Goal: Check status: Check status

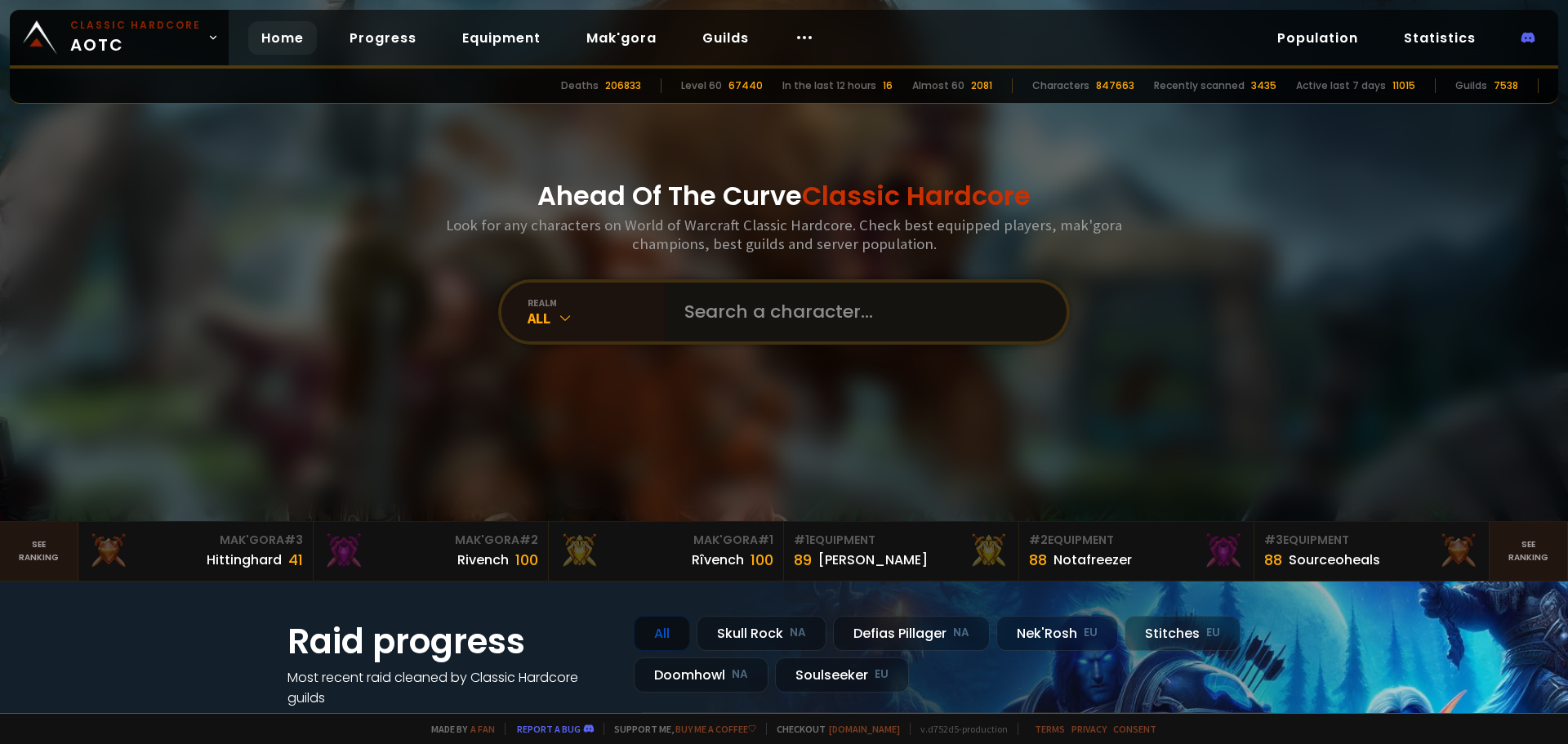
click at [744, 332] on input "text" at bounding box center [861, 311] width 372 height 59
type input "millrun"
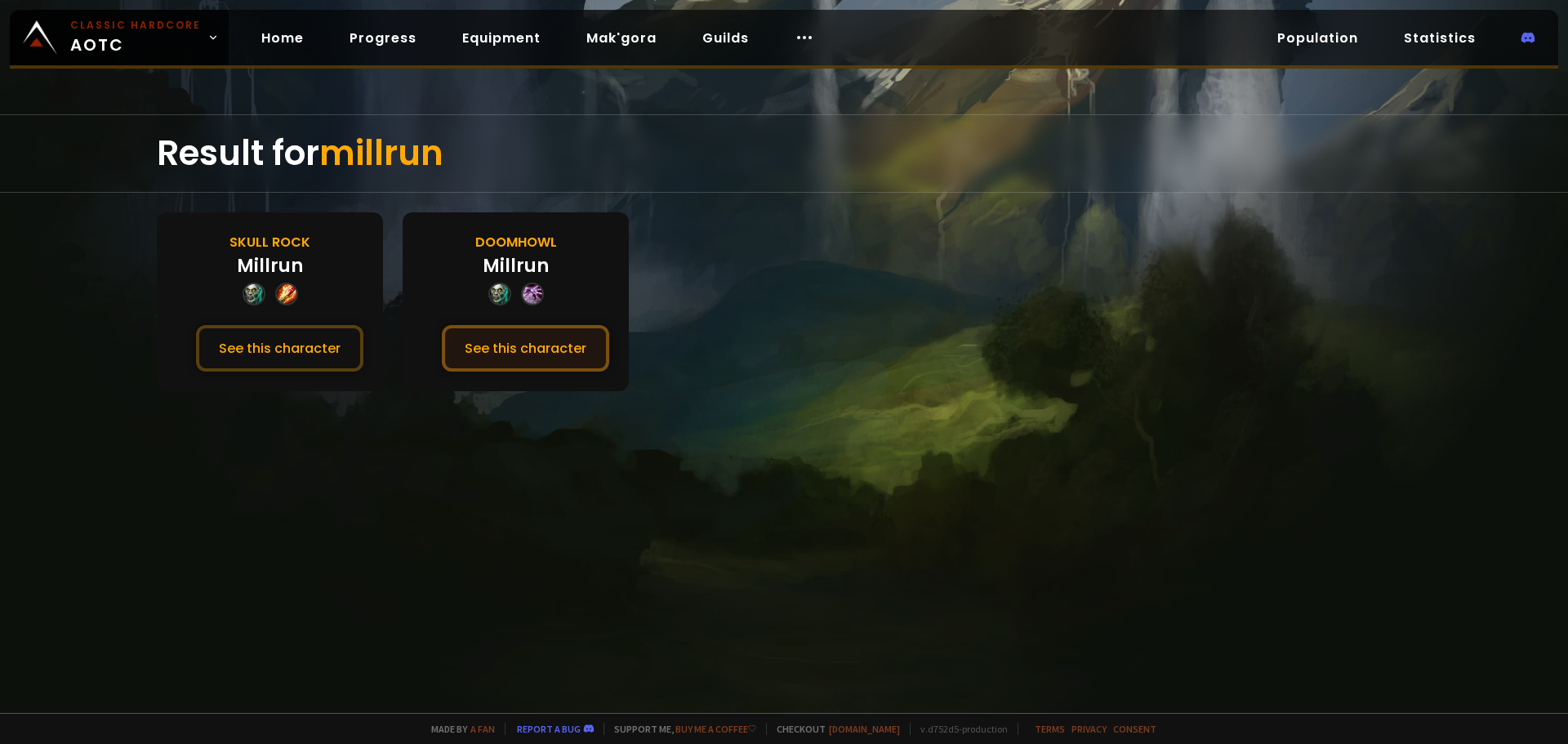
click at [569, 346] on button "See this character" at bounding box center [525, 348] width 167 height 47
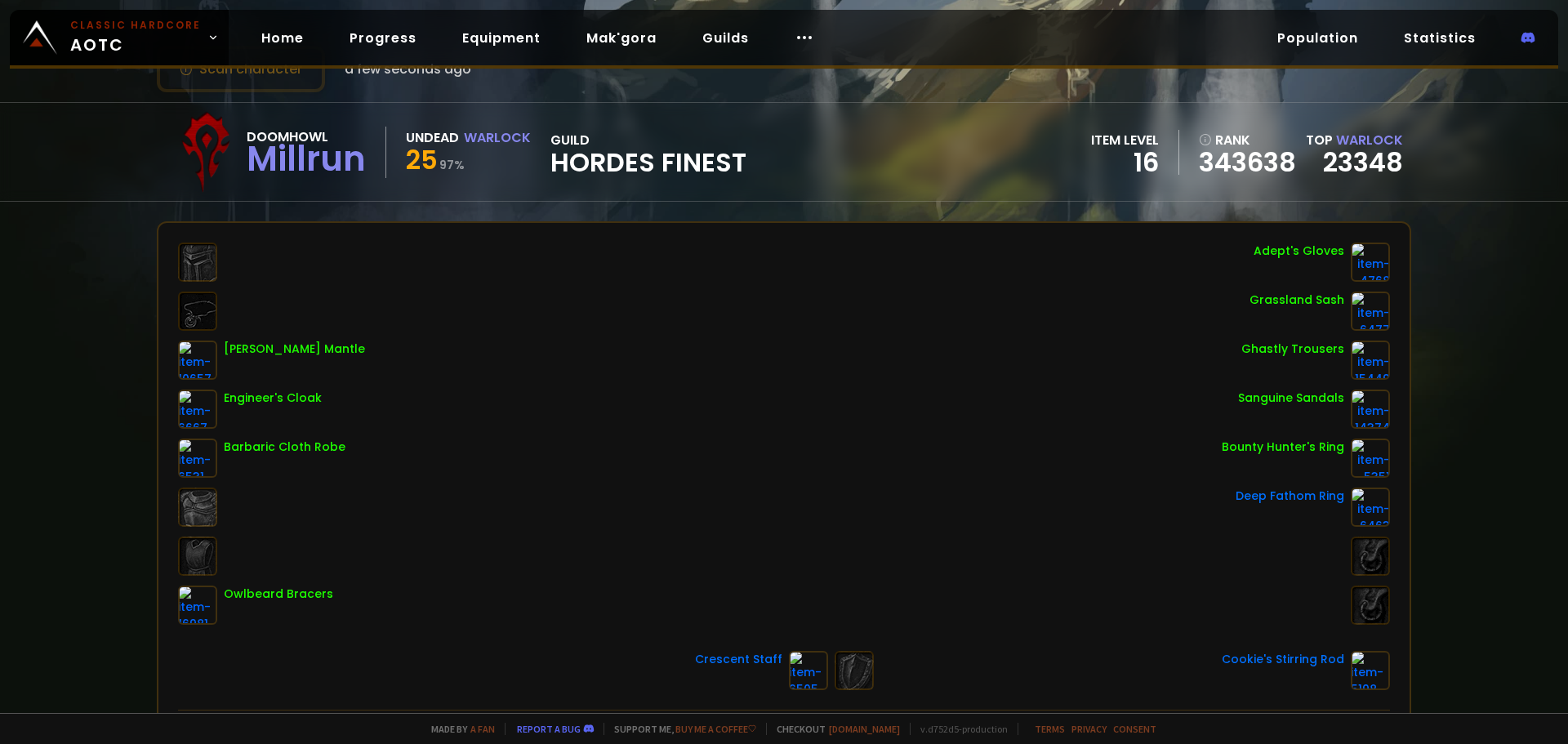
scroll to position [60, 0]
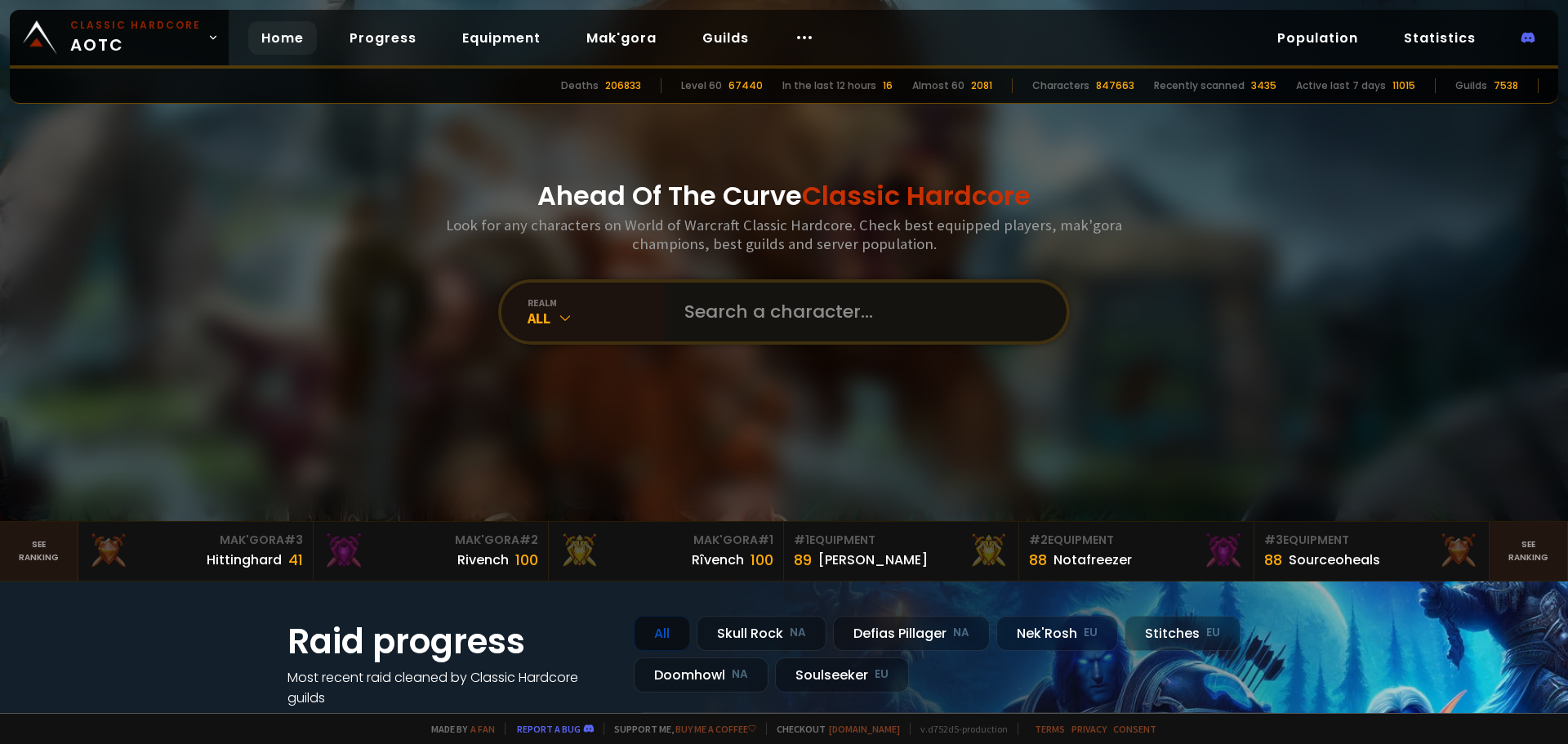
click at [775, 306] on input "text" at bounding box center [861, 311] width 372 height 59
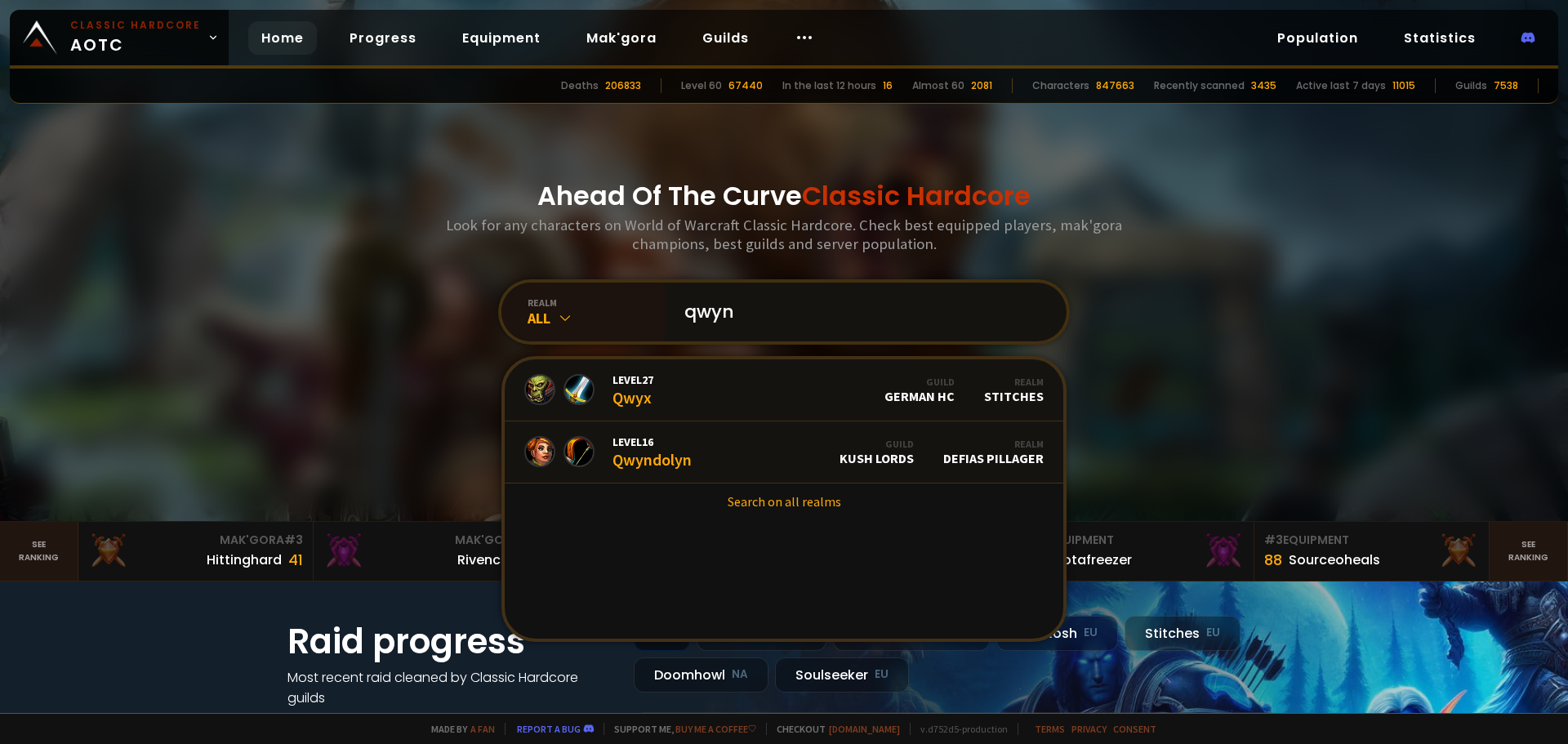
type input "qwynn"
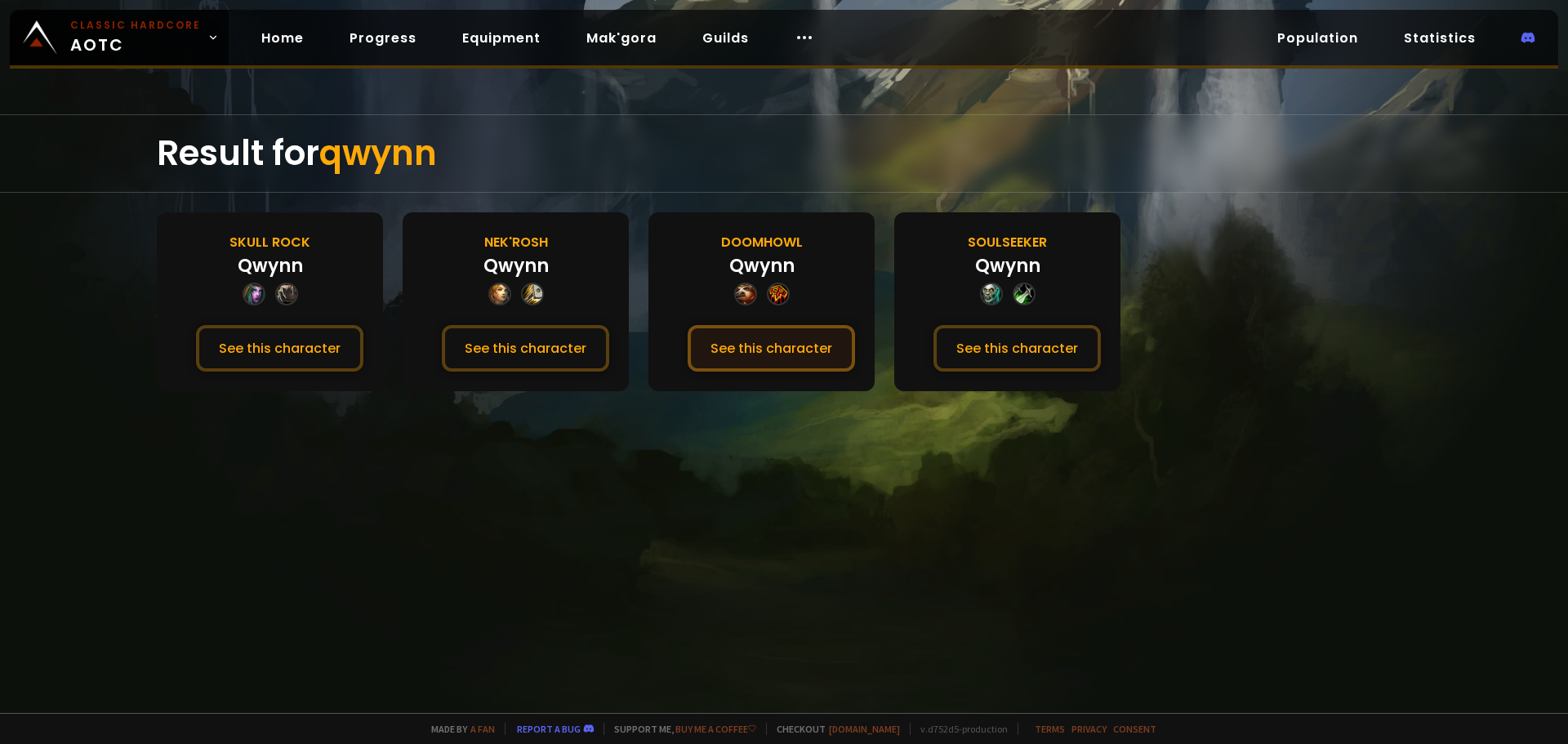
click at [784, 344] on button "See this character" at bounding box center [771, 348] width 167 height 47
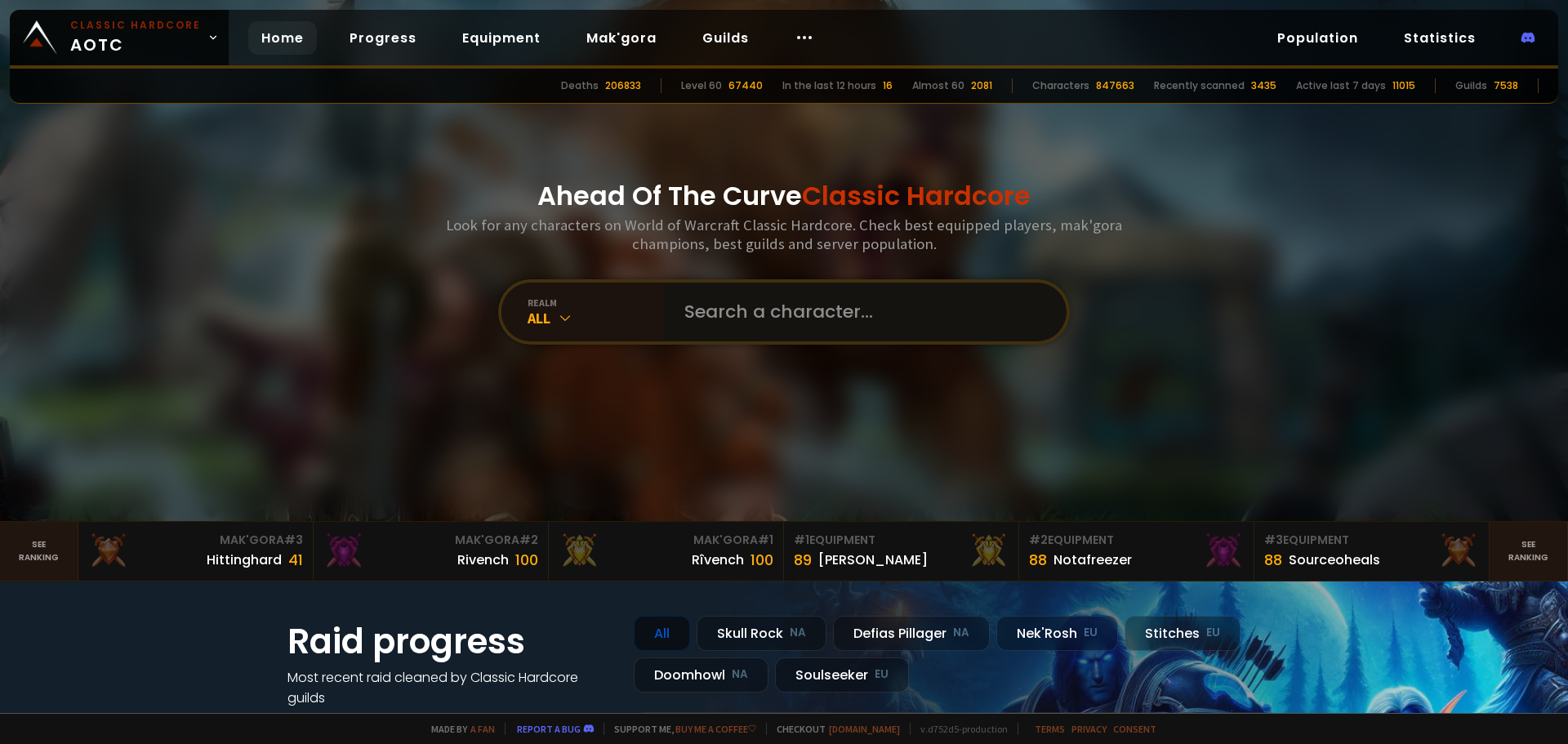
click at [767, 311] on input "text" at bounding box center [861, 311] width 372 height 59
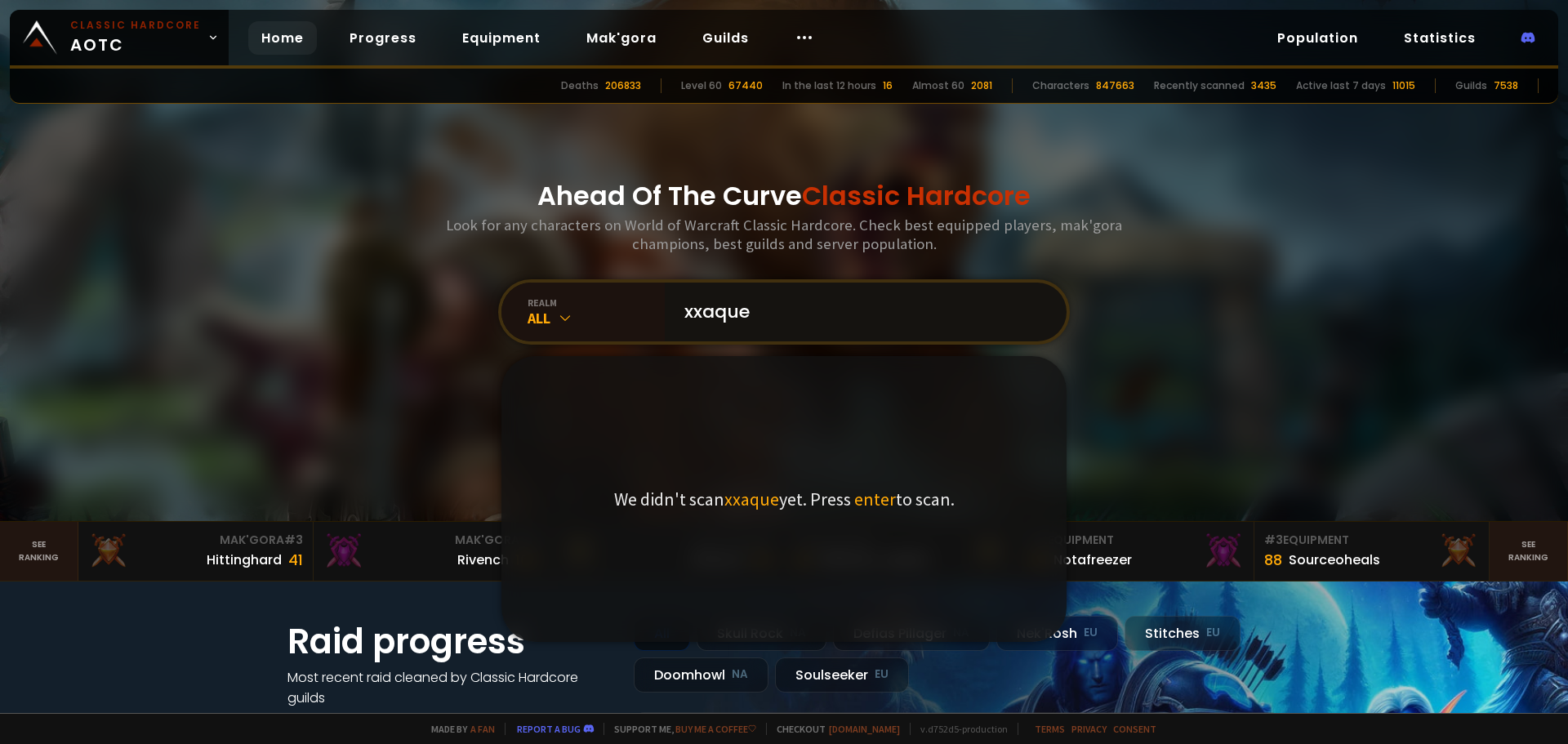
type input "xxaquen"
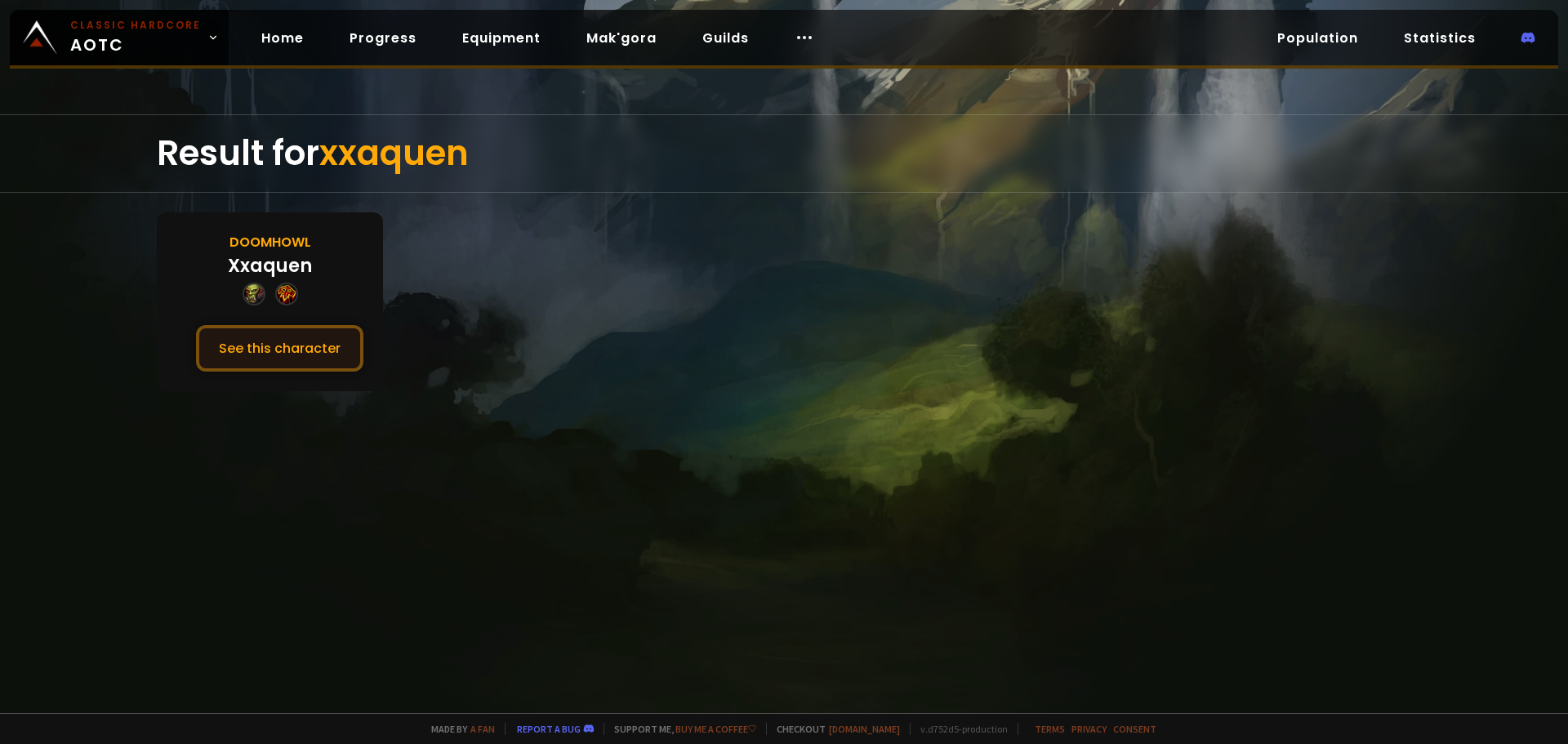
click at [224, 331] on button "See this character" at bounding box center [280, 348] width 167 height 47
click at [280, 252] on div "Doomhowl" at bounding box center [270, 242] width 82 height 20
click at [279, 347] on button "See this character" at bounding box center [280, 348] width 167 height 47
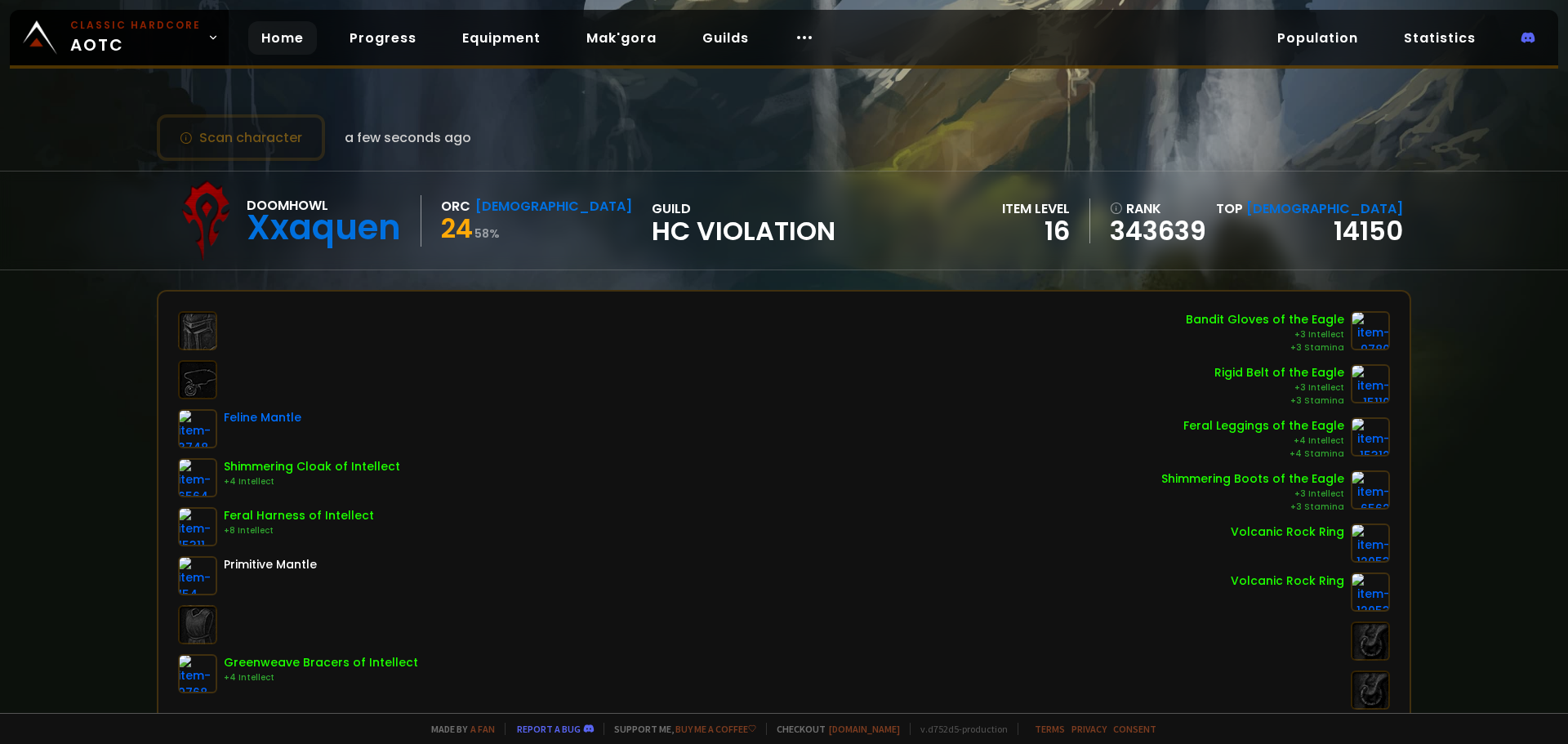
click at [292, 18] on div "Home Progress Equipment Mak'gora Guilds" at bounding box center [537, 37] width 618 height 53
click at [288, 30] on link "Home" at bounding box center [282, 37] width 69 height 33
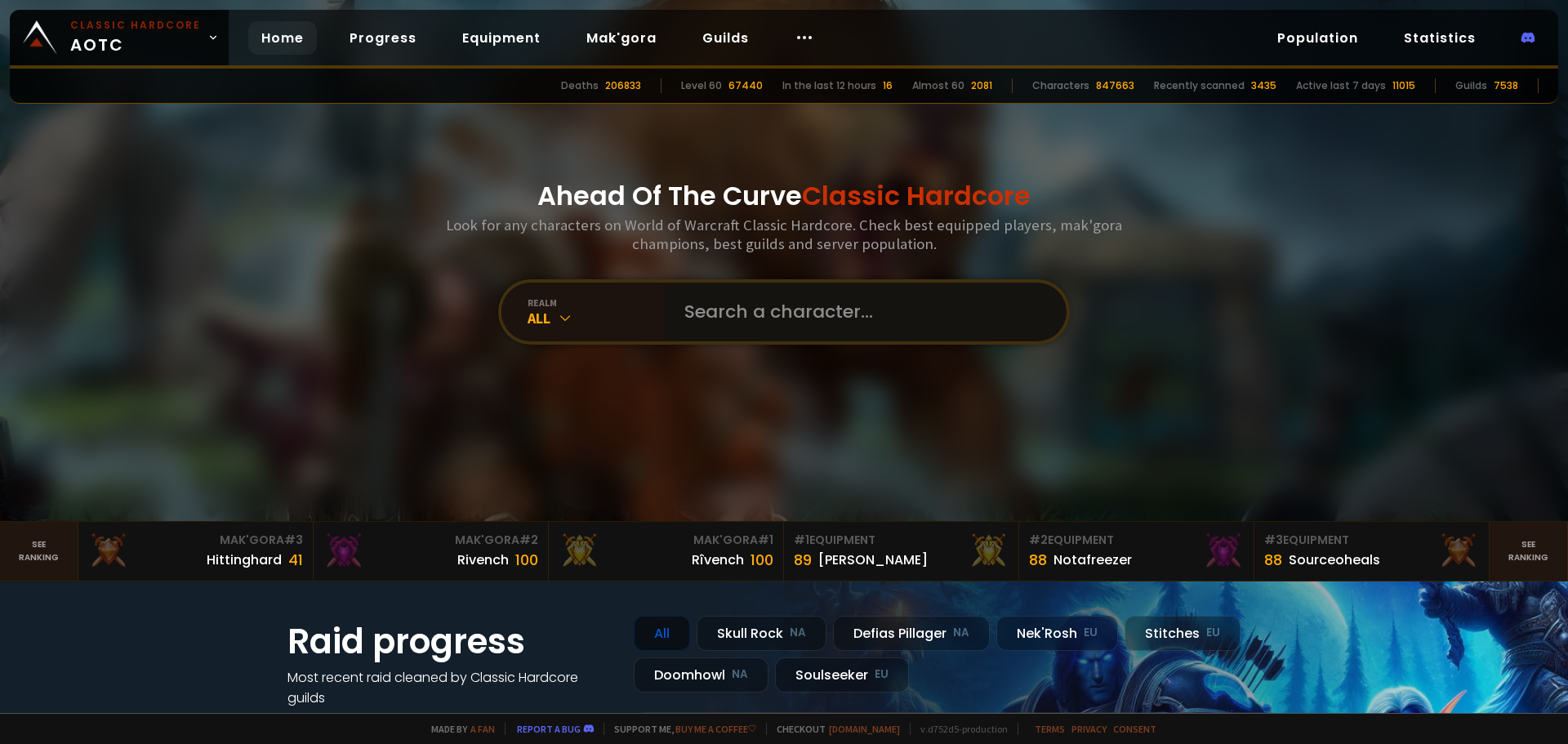
click at [730, 323] on input "text" at bounding box center [861, 311] width 372 height 59
type input "millrun"
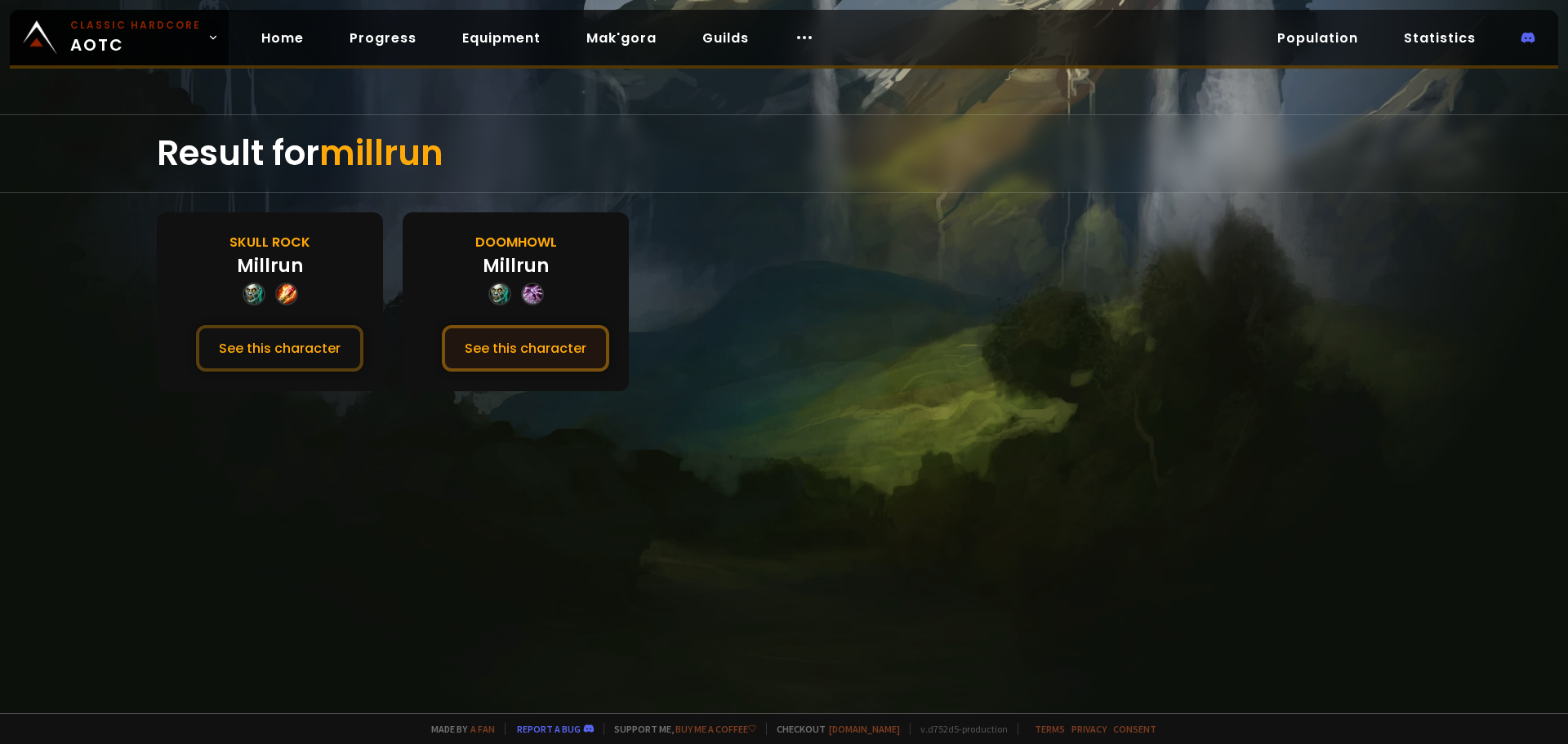
click at [515, 364] on button "See this character" at bounding box center [525, 348] width 167 height 47
click at [297, 340] on button "See this character" at bounding box center [280, 348] width 167 height 47
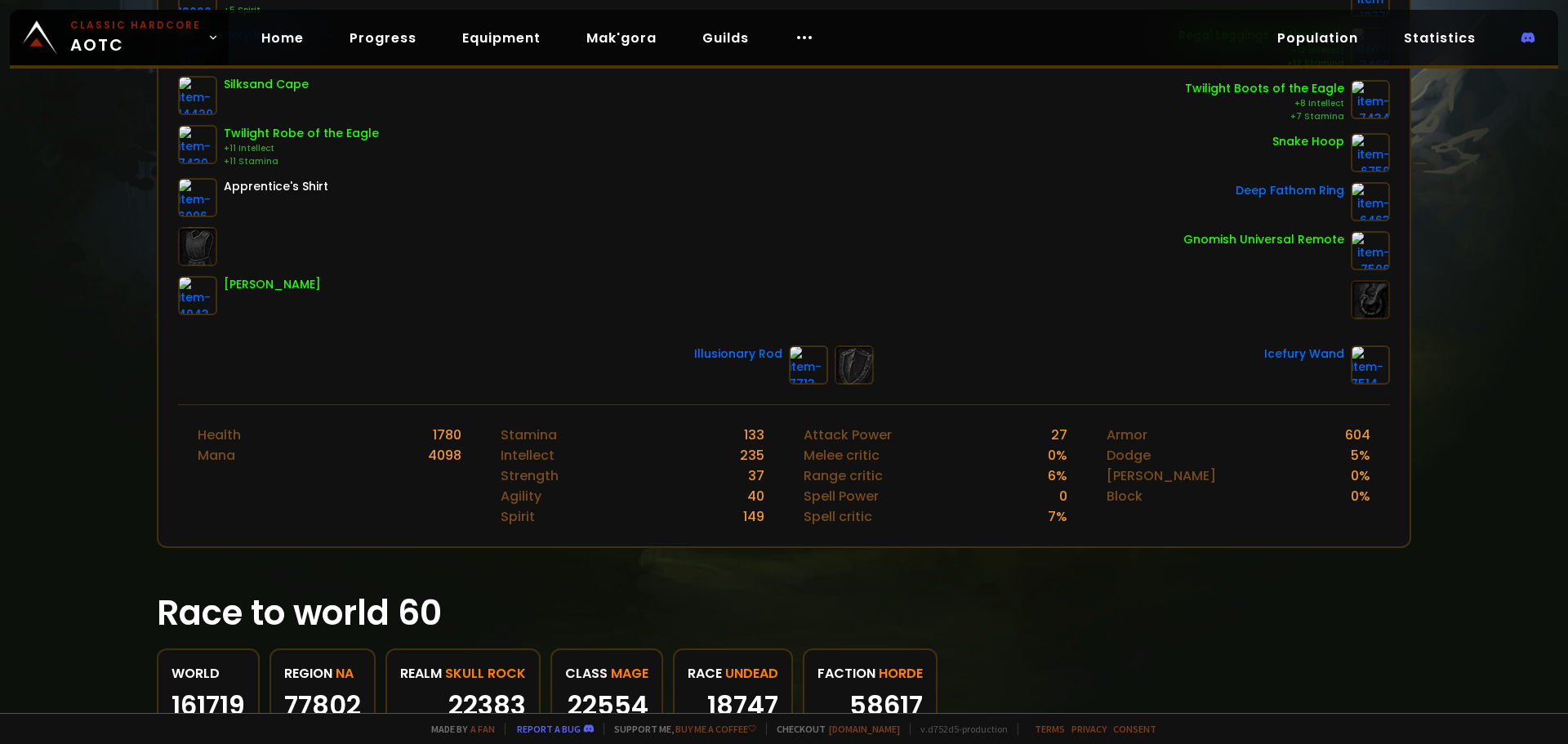
scroll to position [408, 0]
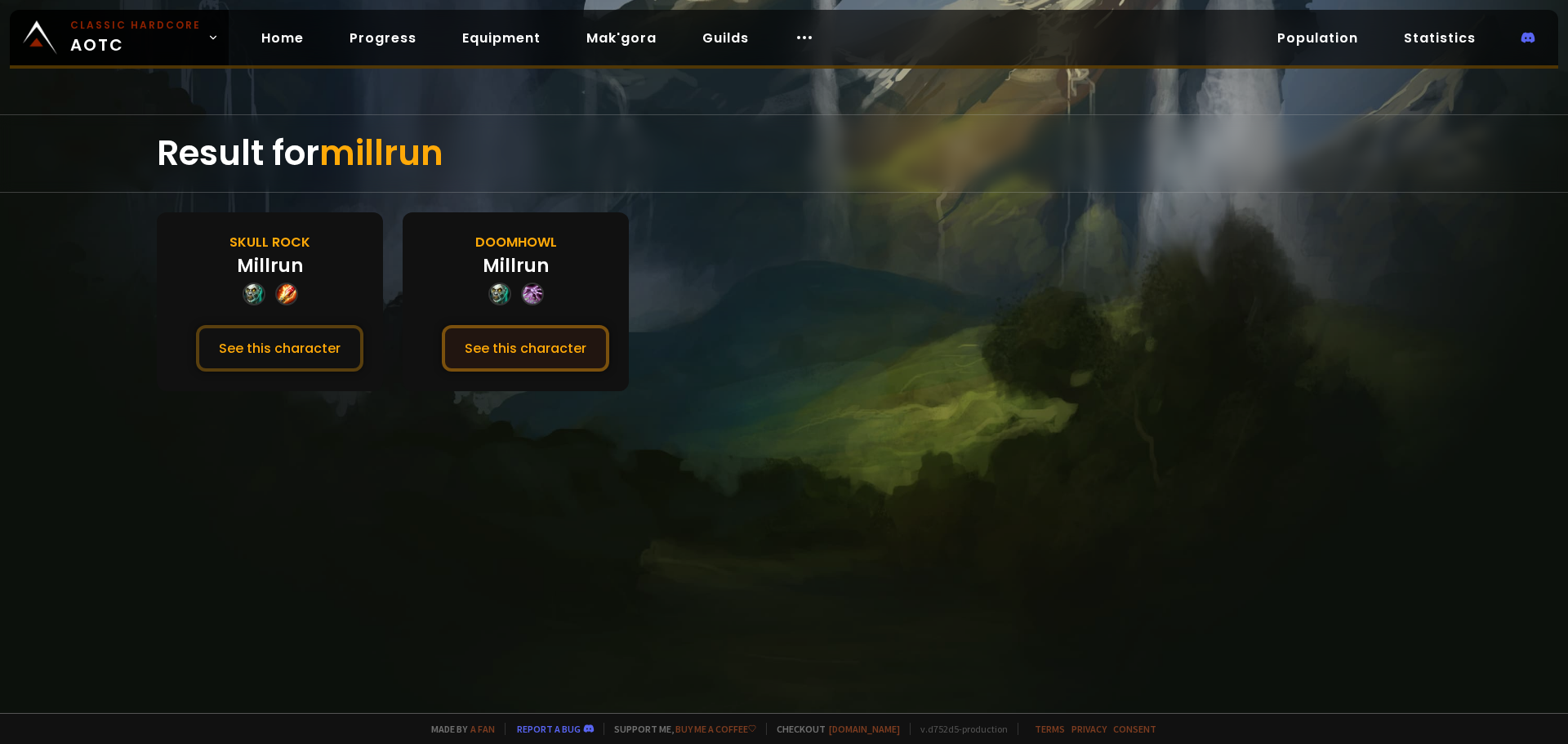
click at [528, 355] on button "See this character" at bounding box center [525, 348] width 167 height 47
